Goal: Information Seeking & Learning: Learn about a topic

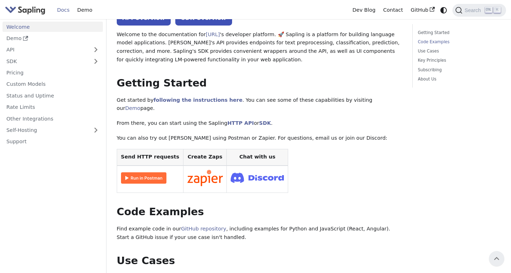
scroll to position [21, 0]
